Goal: Task Accomplishment & Management: Complete application form

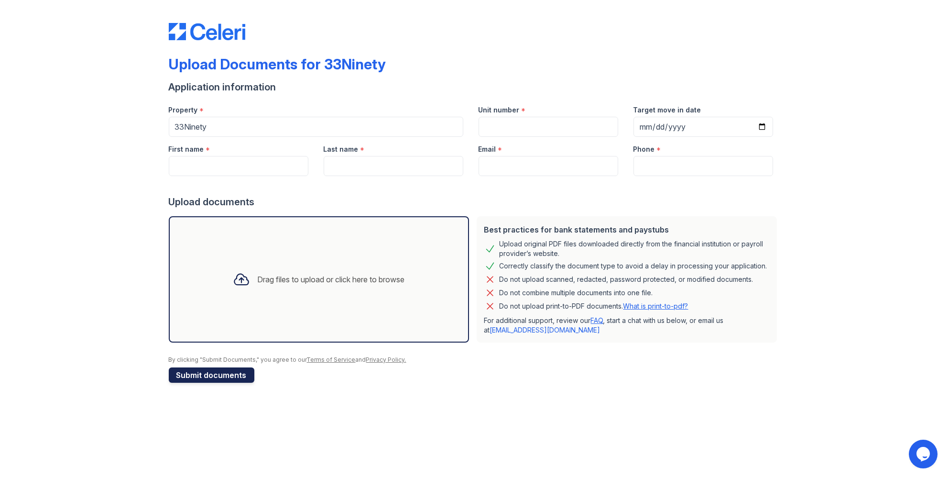
click at [211, 375] on button "Submit documents" at bounding box center [212, 374] width 86 height 15
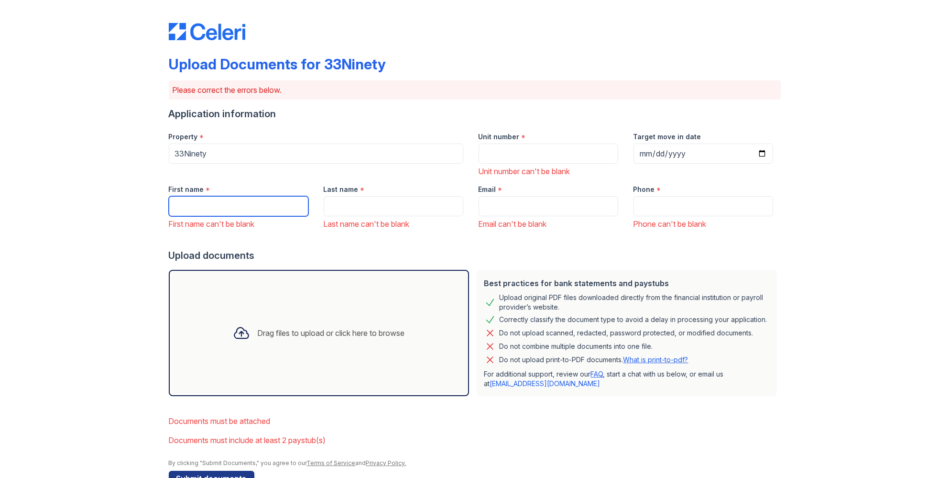
click at [205, 200] on input "First name" at bounding box center [239, 206] width 140 height 20
type input "[PERSON_NAME]"
type input "[EMAIL_ADDRESS][DOMAIN_NAME]"
type input "5732767416"
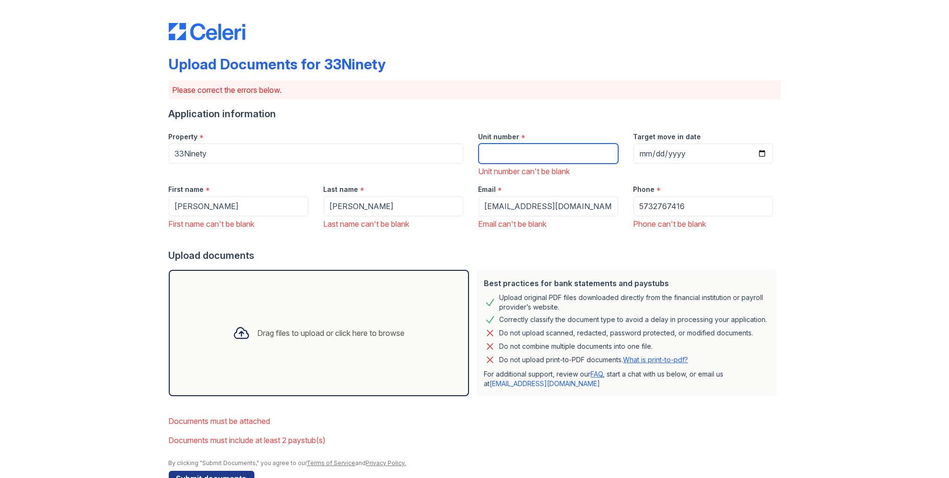
click at [494, 149] on input "Unit number" at bounding box center [549, 153] width 140 height 20
type input "0"
click at [637, 156] on input "Target move in date" at bounding box center [704, 153] width 140 height 20
type input "[DATE]"
click at [653, 154] on input "[DATE]" at bounding box center [704, 153] width 140 height 20
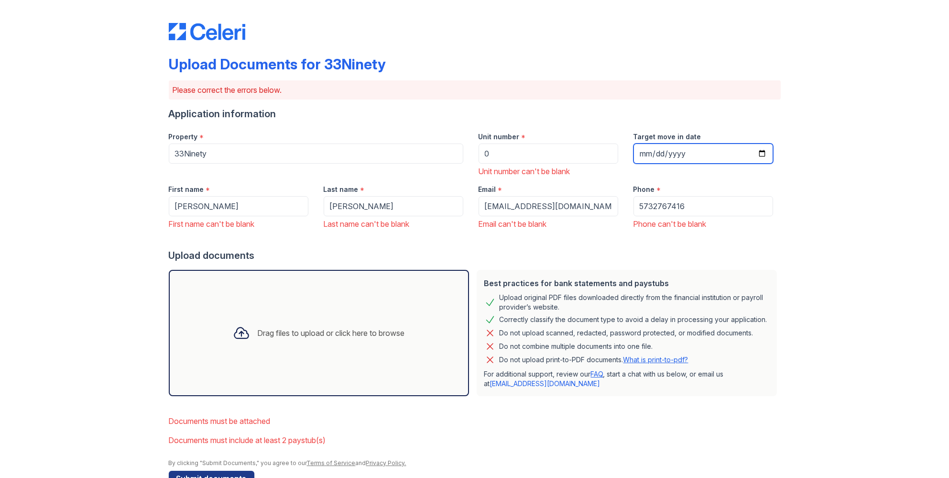
type input "[DATE]"
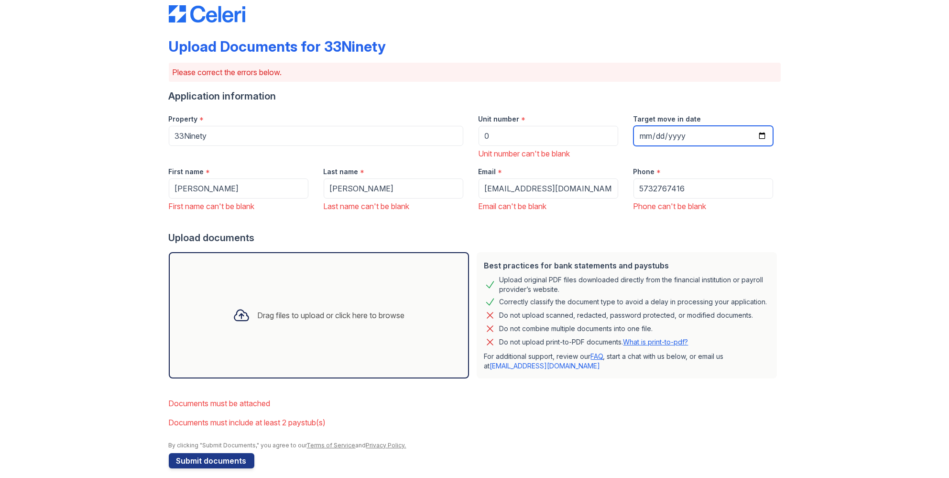
scroll to position [26, 0]
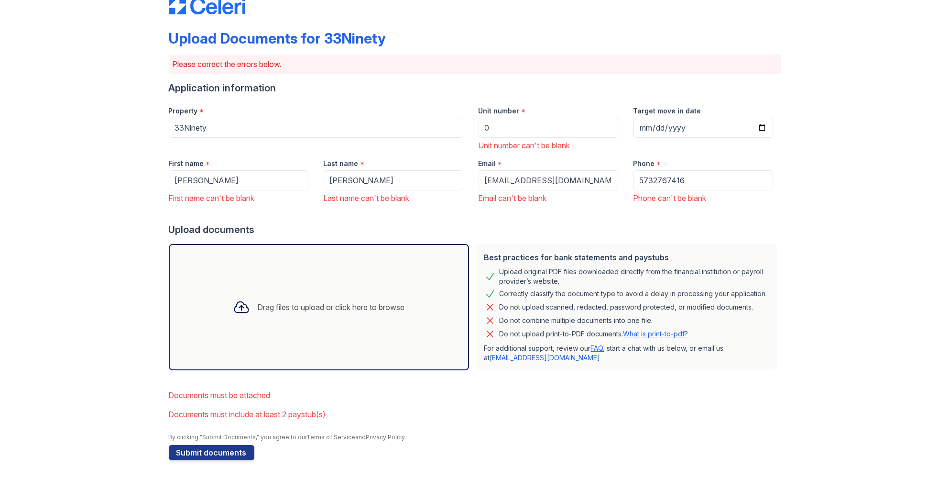
click at [258, 304] on div "Drag files to upload or click here to browse" at bounding box center [331, 306] width 147 height 11
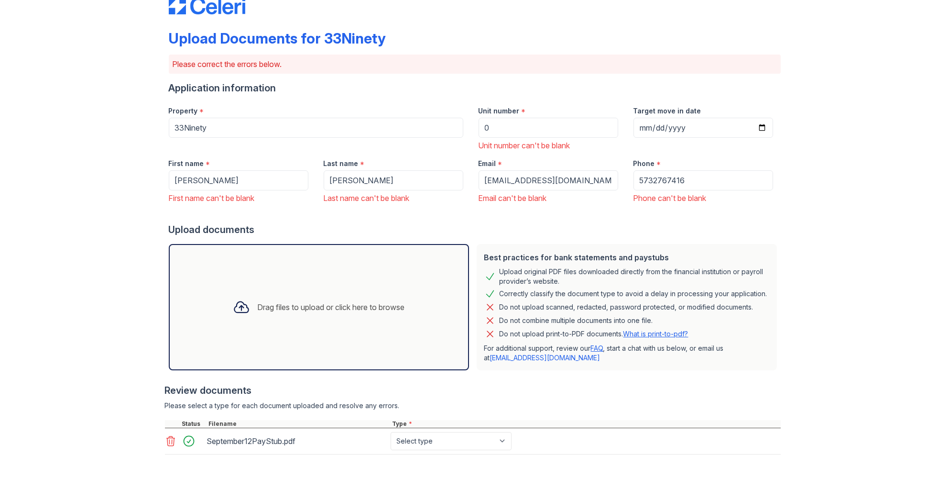
click at [307, 310] on div "Drag files to upload or click here to browse" at bounding box center [331, 306] width 147 height 11
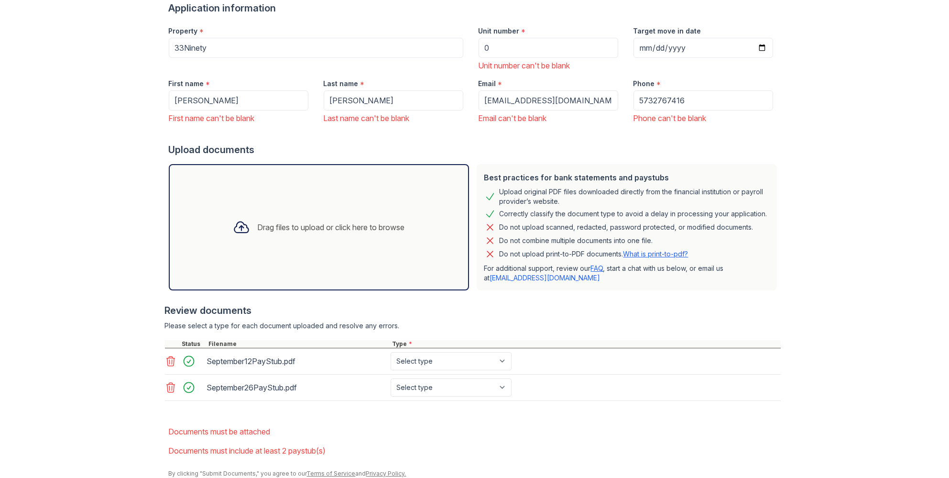
scroll to position [121, 0]
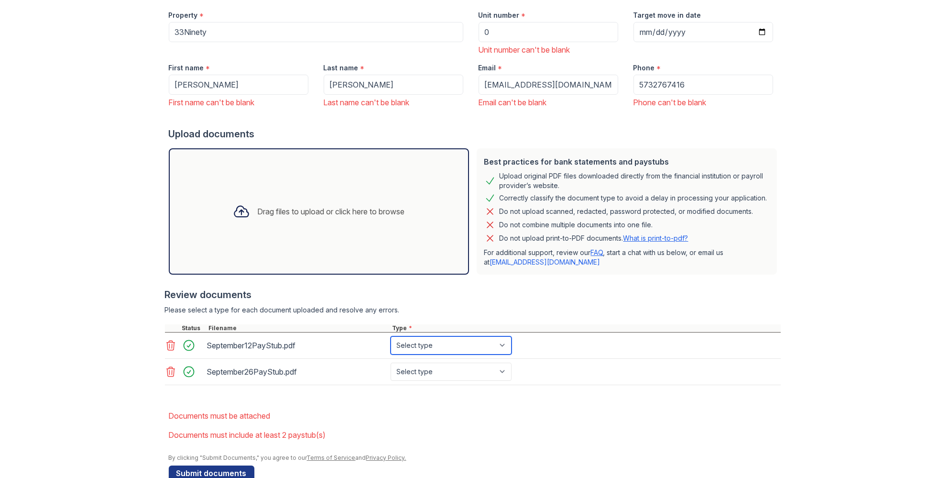
click at [472, 342] on select "Select type Paystub Bank Statement Offer Letter Tax Documents Benefit Award Let…" at bounding box center [451, 345] width 121 height 18
select select "paystub"
click at [391, 336] on select "Select type Paystub Bank Statement Offer Letter Tax Documents Benefit Award Let…" at bounding box center [451, 345] width 121 height 18
click at [468, 368] on select "Select type Paystub Bank Statement Offer Letter Tax Documents Benefit Award Let…" at bounding box center [451, 371] width 121 height 18
select select "paystub"
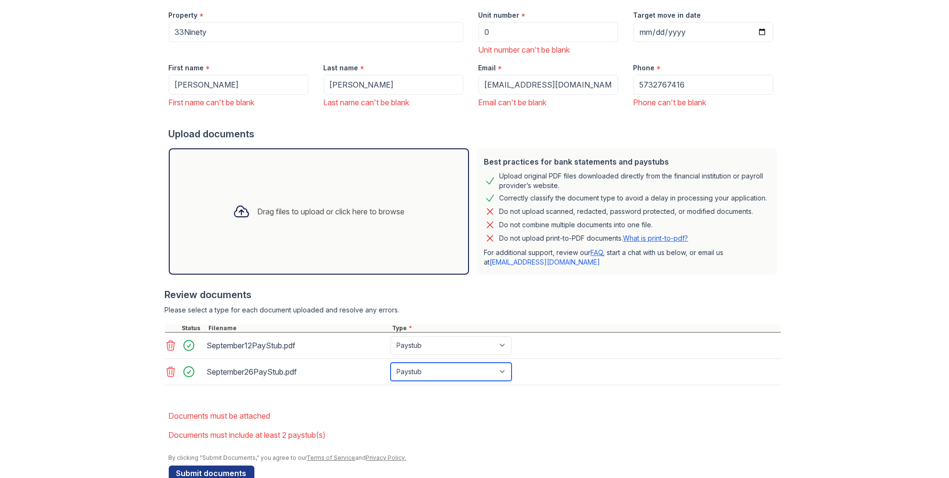
click at [391, 362] on select "Select type Paystub Bank Statement Offer Letter Tax Documents Benefit Award Let…" at bounding box center [451, 371] width 121 height 18
click at [258, 207] on div "Drag files to upload or click here to browse" at bounding box center [331, 211] width 147 height 11
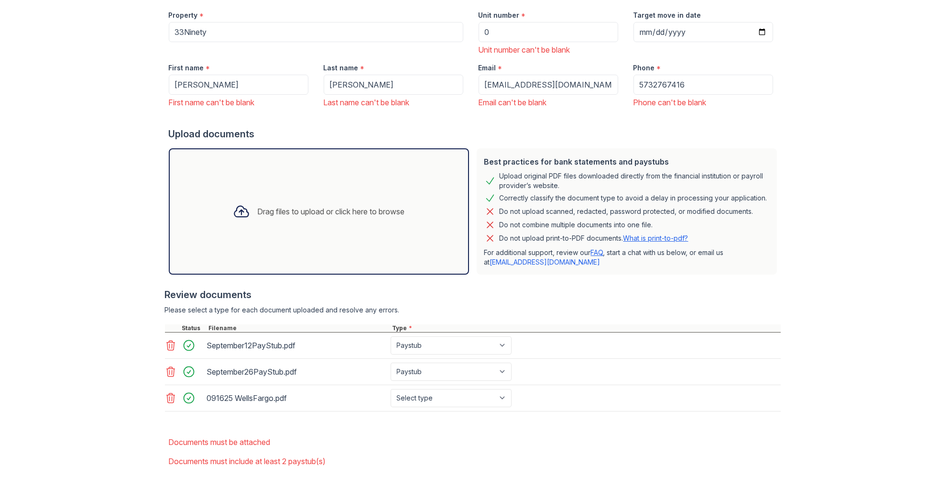
click at [276, 204] on div "Drag files to upload or click here to browse" at bounding box center [318, 211] width 187 height 33
click at [304, 221] on div "Drag files to upload or click here to browse" at bounding box center [318, 211] width 187 height 33
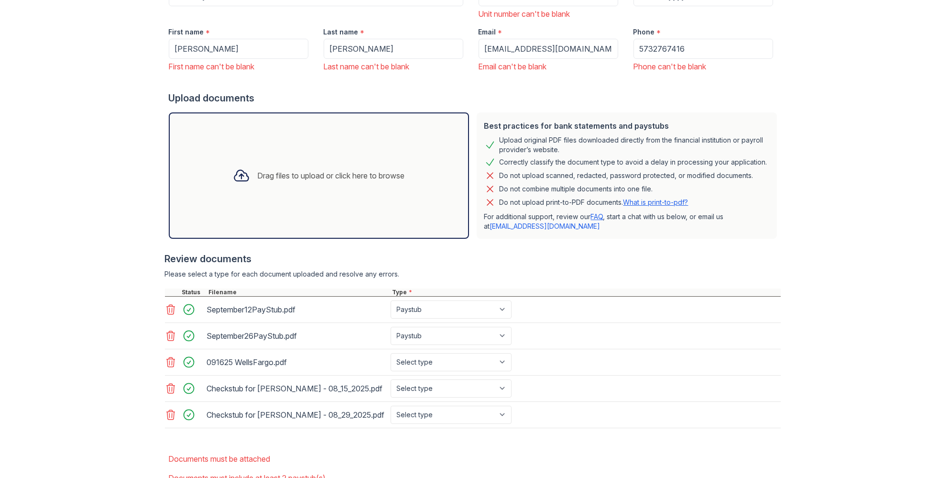
scroll to position [169, 0]
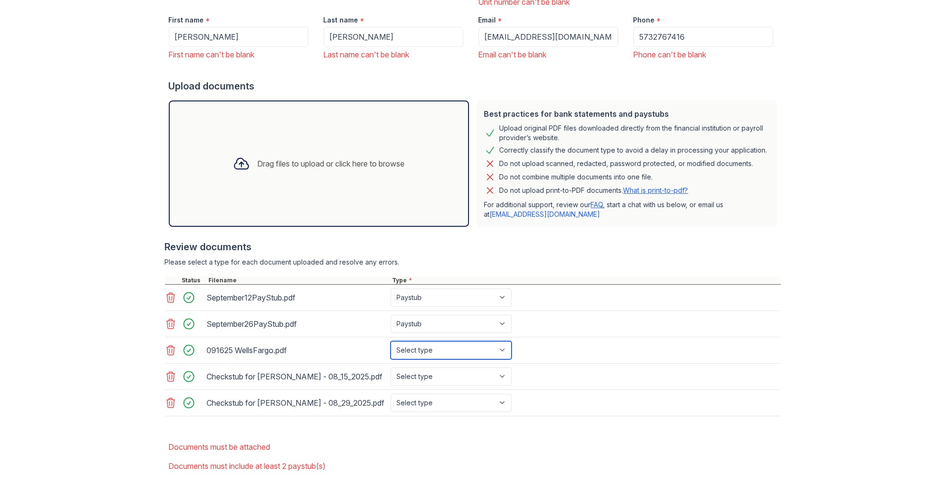
click at [502, 345] on select "Select type Paystub Bank Statement Offer Letter Tax Documents Benefit Award Let…" at bounding box center [451, 350] width 121 height 18
select select "bank_statement"
click at [391, 341] on select "Select type Paystub Bank Statement Offer Letter Tax Documents Benefit Award Let…" at bounding box center [451, 350] width 121 height 18
click at [494, 376] on select "Select type Paystub Bank Statement Offer Letter Tax Documents Benefit Award Let…" at bounding box center [451, 376] width 121 height 18
select select "paystub"
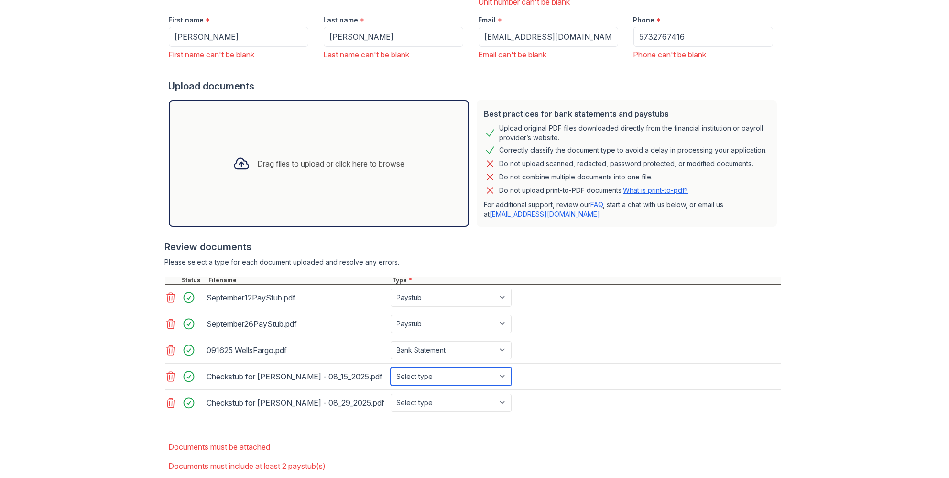
click at [391, 368] on select "Select type Paystub Bank Statement Offer Letter Tax Documents Benefit Award Let…" at bounding box center [451, 376] width 121 height 18
click at [498, 412] on select "Select type Paystub Bank Statement Offer Letter Tax Documents Benefit Award Let…" at bounding box center [451, 403] width 121 height 18
select select "paystub"
click at [391, 403] on select "Select type Paystub Bank Statement Offer Letter Tax Documents Benefit Award Let…" at bounding box center [451, 403] width 121 height 18
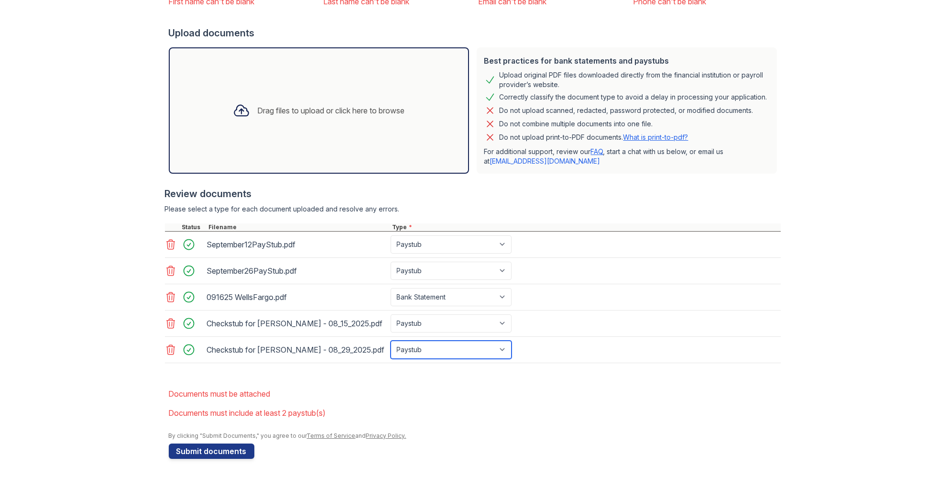
scroll to position [235, 0]
click at [207, 450] on button "Submit documents" at bounding box center [212, 450] width 86 height 15
